Goal: Information Seeking & Learning: Check status

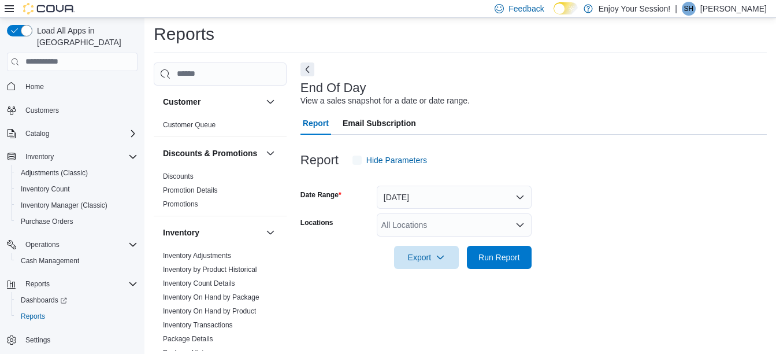
scroll to position [11, 0]
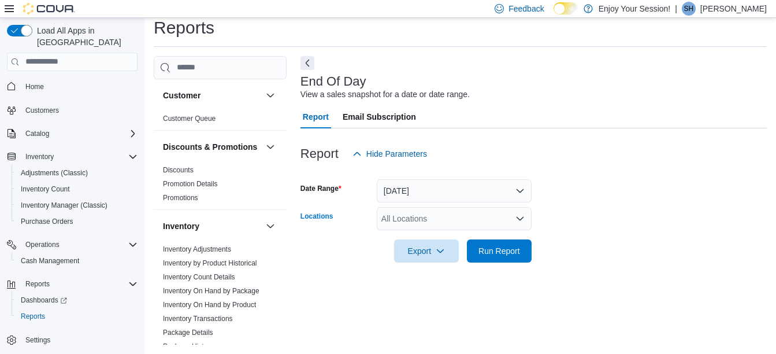
click at [433, 224] on div "All Locations" at bounding box center [454, 218] width 155 height 23
type input "******"
click at [434, 198] on div "Oshawa" at bounding box center [454, 198] width 141 height 12
click at [549, 244] on form "Date Range Today Locations Oshawa Export Run Report" at bounding box center [533, 213] width 466 height 97
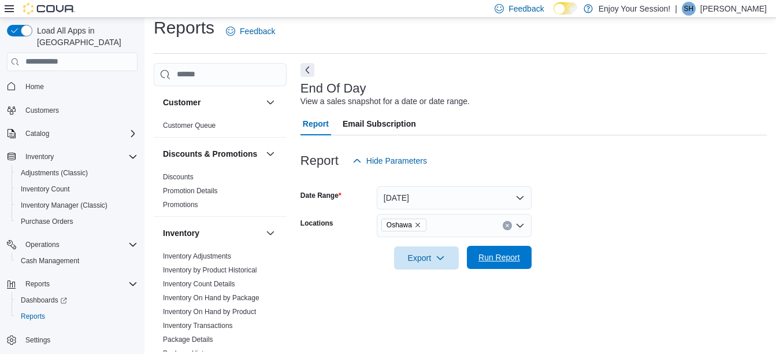
click at [516, 247] on span "Run Report" at bounding box center [499, 256] width 51 height 23
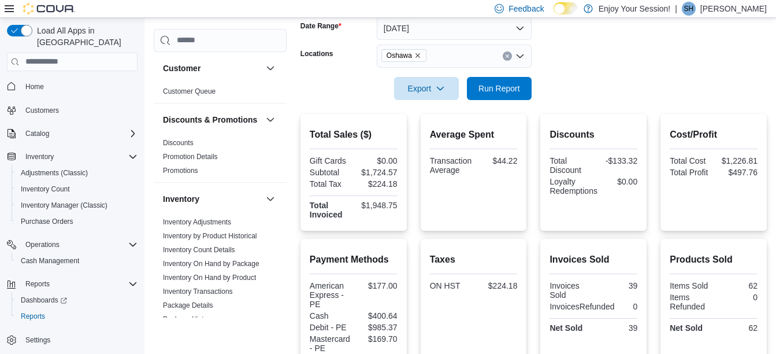
scroll to position [180, 0]
drag, startPoint x: 366, startPoint y: 173, endPoint x: 397, endPoint y: 174, distance: 31.8
click at [397, 174] on div "$1,724.57" at bounding box center [377, 172] width 42 height 9
copy div "1,724.57"
